Goal: Navigation & Orientation: Find specific page/section

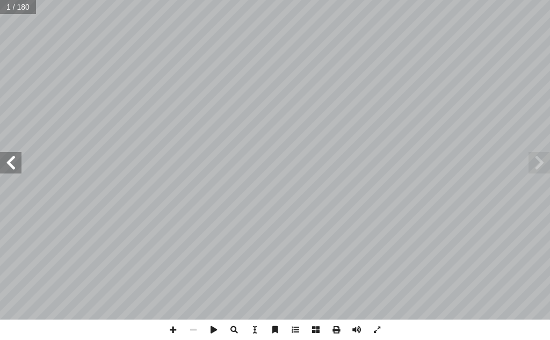
click at [12, 164] on span at bounding box center [10, 162] width 21 height 21
click at [8, 164] on span at bounding box center [10, 162] width 21 height 21
click at [6, 163] on span at bounding box center [10, 162] width 21 height 21
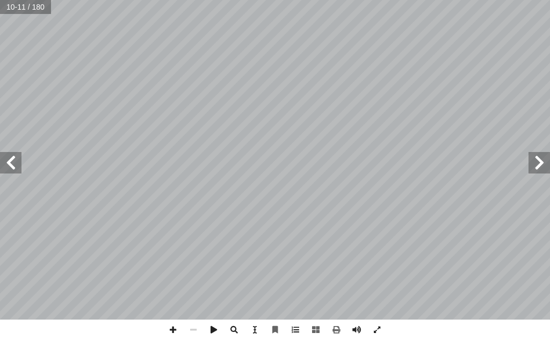
click at [13, 159] on span at bounding box center [10, 162] width 21 height 21
click at [19, 154] on span at bounding box center [10, 162] width 21 height 21
click at [15, 158] on span at bounding box center [10, 162] width 21 height 21
click at [175, 326] on span at bounding box center [173, 330] width 20 height 20
click at [383, 326] on span at bounding box center [377, 330] width 20 height 20
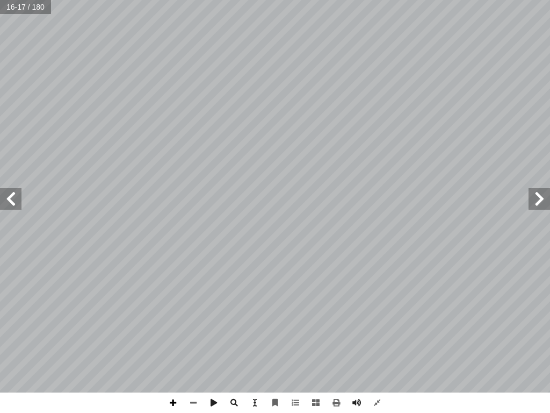
click at [180, 340] on span at bounding box center [173, 402] width 20 height 20
